Goal: Information Seeking & Learning: Learn about a topic

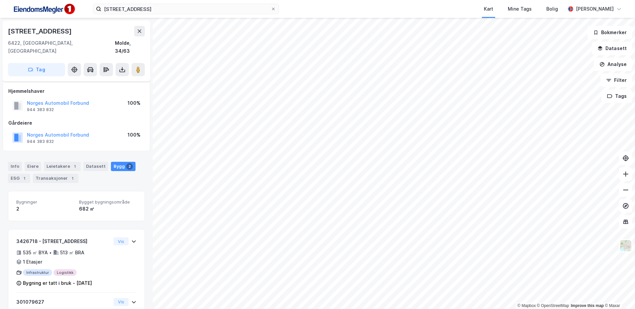
scroll to position [55, 0]
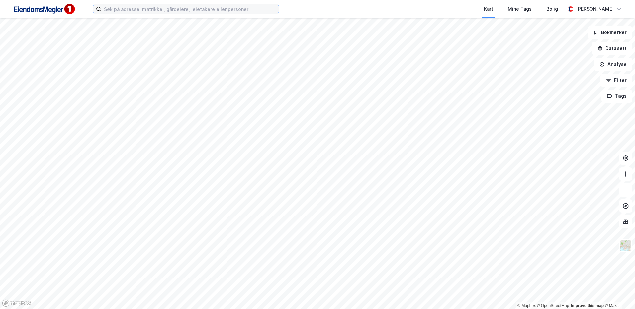
click at [114, 13] on input at bounding box center [189, 9] width 177 height 10
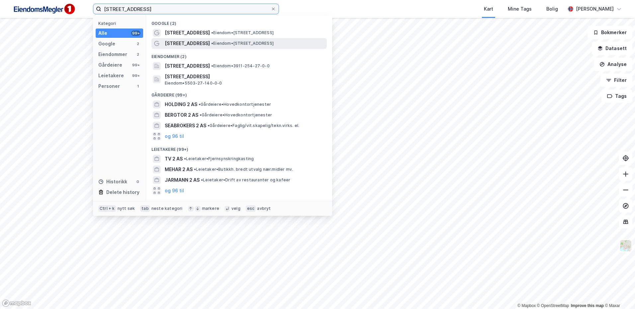
type input "rødskjærveien 2"
click at [196, 43] on span "Rødskjærveien 2" at bounding box center [187, 44] width 45 height 8
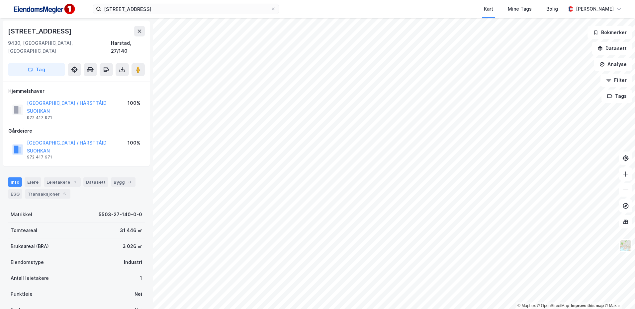
click at [189, 1] on div "rødskjærveien 2 Kart Mine Tags Bolig Stine Grønnhaug © Mapbox © OpenStreetMap I…" at bounding box center [317, 154] width 635 height 309
click at [46, 190] on div "Transaksjoner 5" at bounding box center [47, 194] width 45 height 9
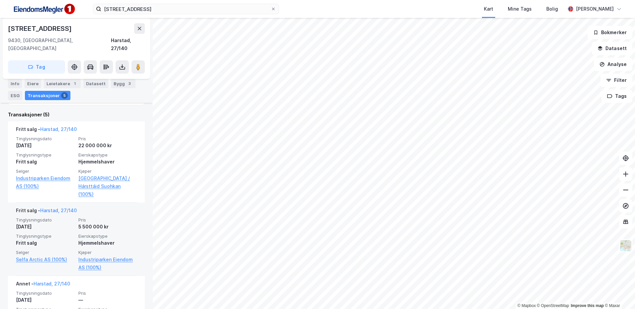
scroll to position [213, 0]
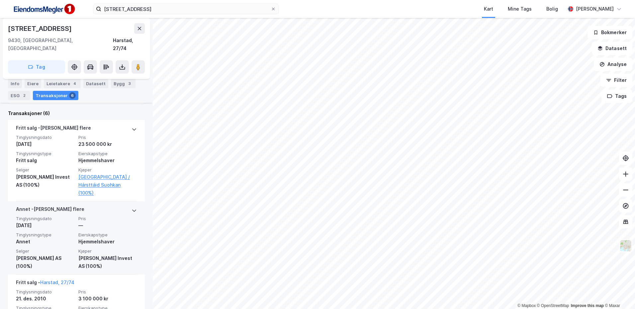
scroll to position [213, 0]
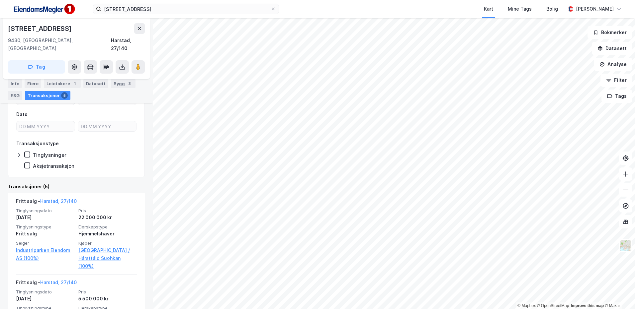
scroll to position [114, 0]
